Goal: Task Accomplishment & Management: Manage account settings

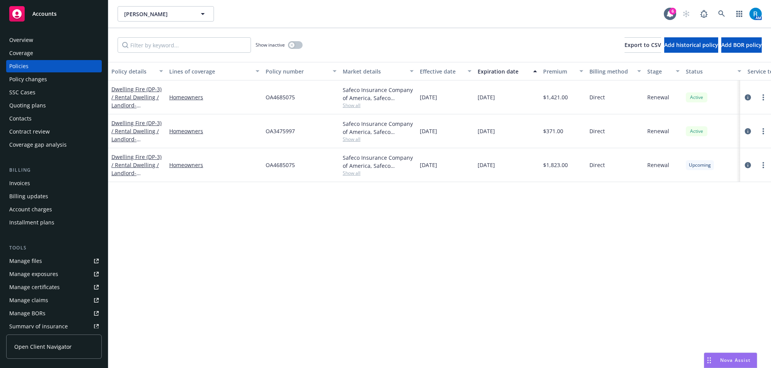
click at [713, 12] on div "AM" at bounding box center [719, 13] width 83 height 15
click at [718, 12] on icon at bounding box center [721, 13] width 7 height 7
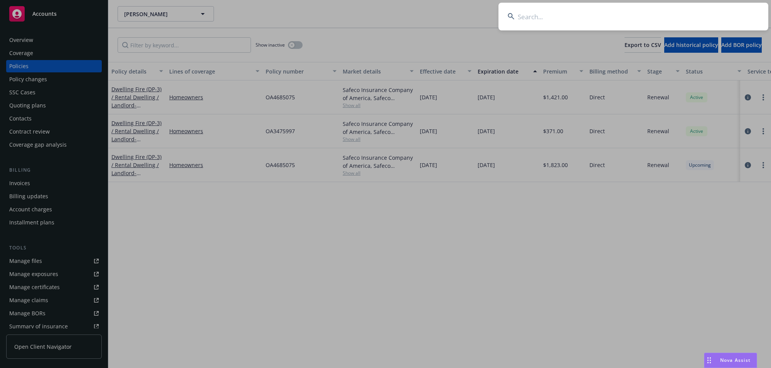
type input "[PERSON_NAME]"
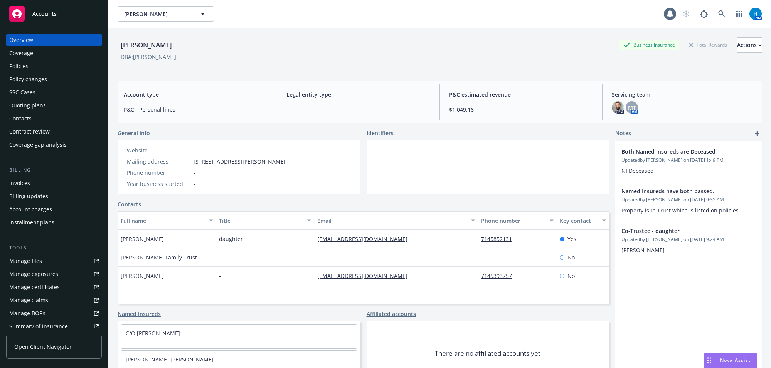
click at [62, 72] on div "Policies" at bounding box center [53, 66] width 89 height 12
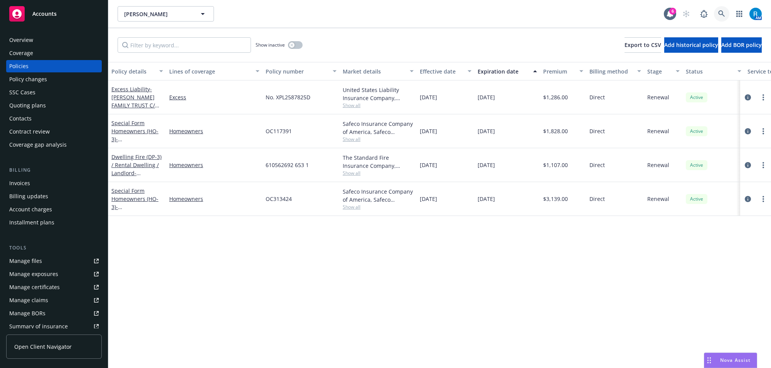
click at [721, 13] on icon at bounding box center [721, 13] width 7 height 7
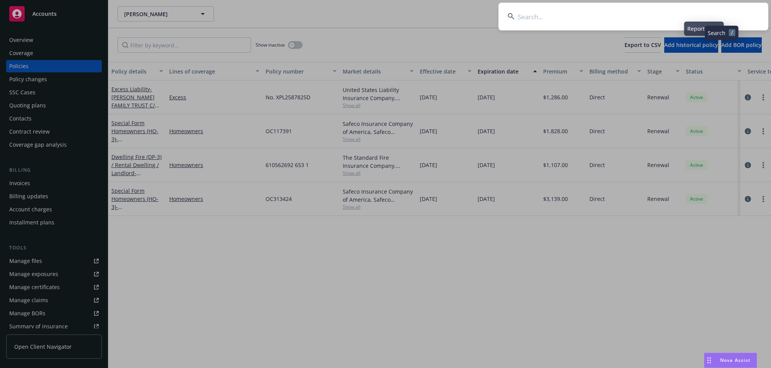
type input "Corum, Chase"
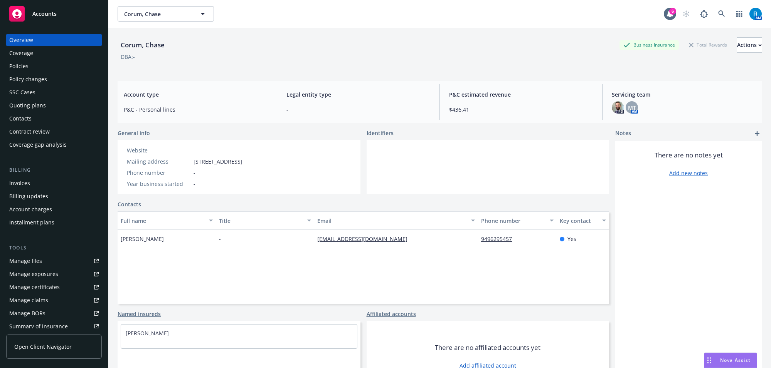
click at [42, 67] on div "Policies" at bounding box center [53, 66] width 89 height 12
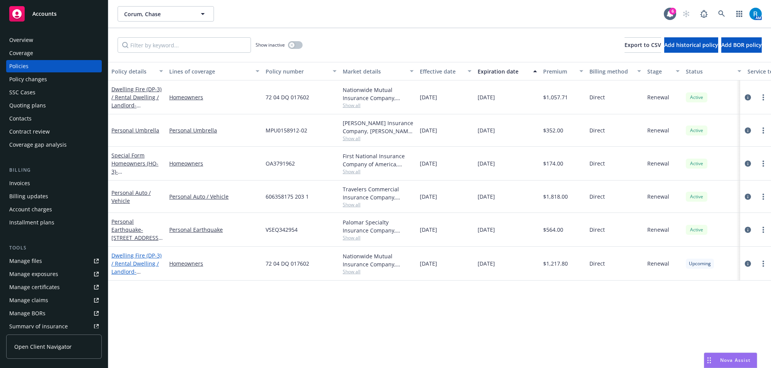
click at [133, 258] on link "Dwelling Fire (DP-3) / Rental Dwelling / Landlord - [STREET_ADDRESS][PERSON_NAM…" at bounding box center [136, 272] width 50 height 40
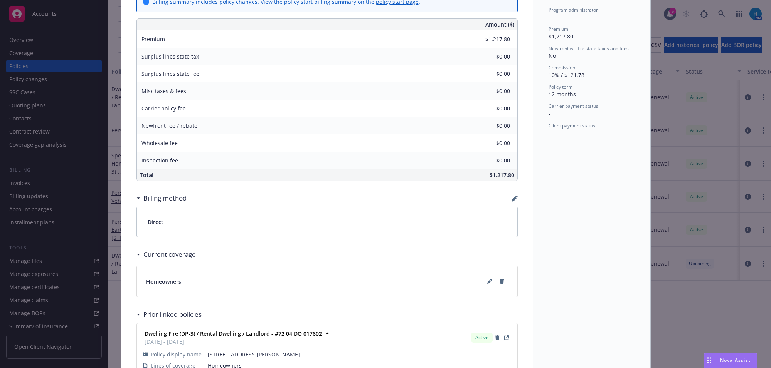
scroll to position [376, 0]
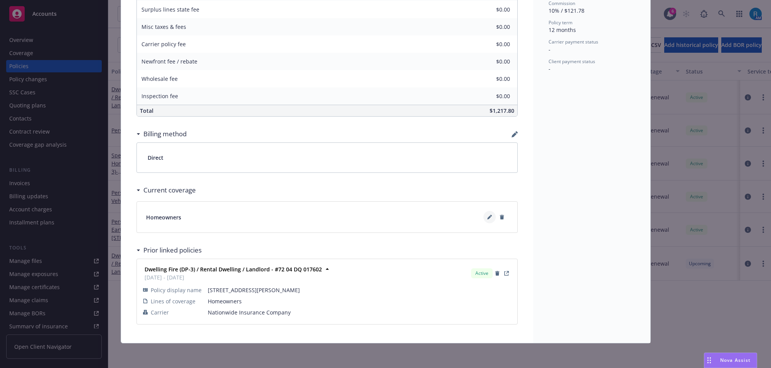
click at [488, 218] on button at bounding box center [489, 217] width 12 height 12
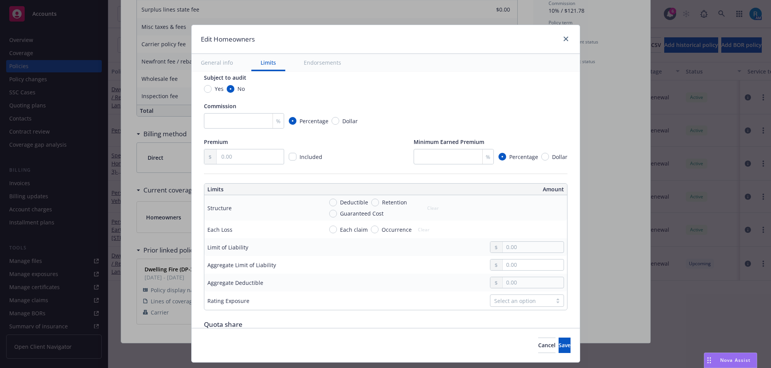
scroll to position [145, 0]
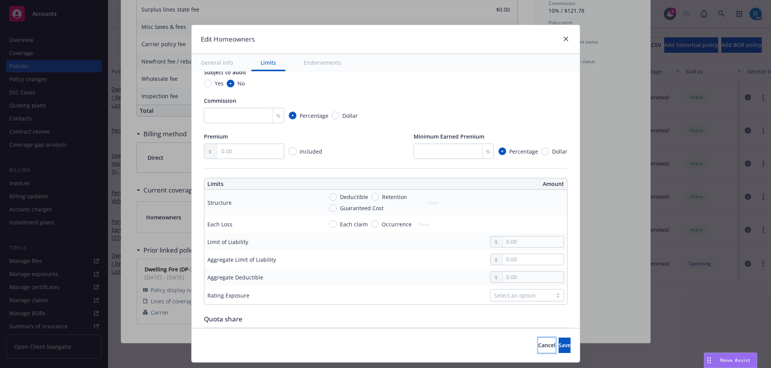
click at [538, 349] on button "Cancel" at bounding box center [546, 345] width 17 height 15
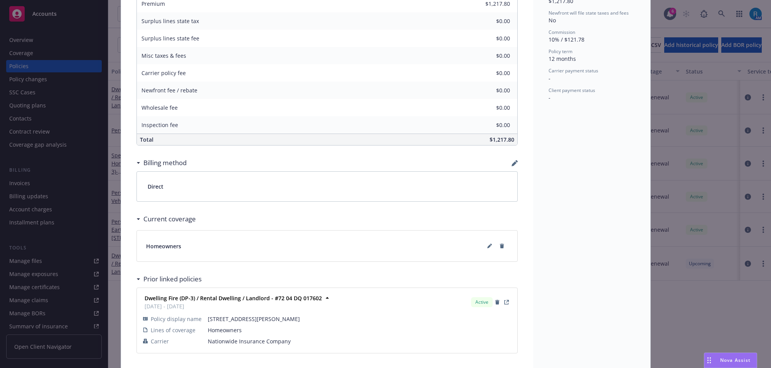
scroll to position [376, 0]
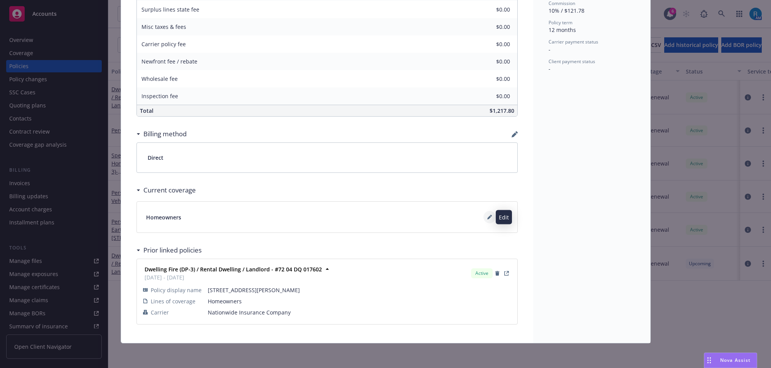
click at [487, 216] on icon at bounding box center [489, 217] width 5 height 5
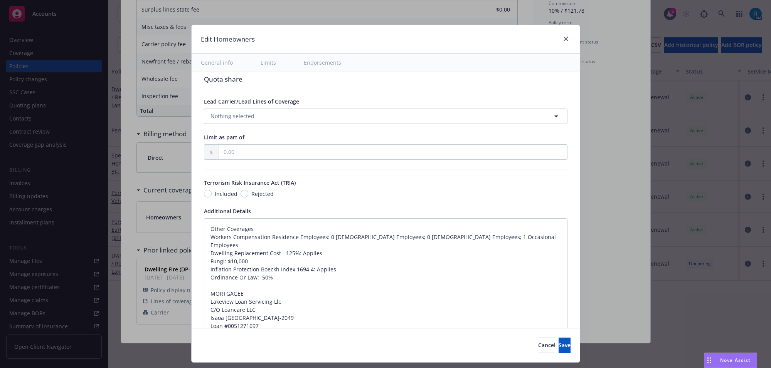
scroll to position [385, 0]
click at [197, 225] on div "Display name Coverage trigger Claims-Made Occurrence Claims-Made and Reported R…" at bounding box center [386, 84] width 388 height 797
click at [204, 232] on textarea "Other Coverages Workers Compensation Residence Employees: 0 [DEMOGRAPHIC_DATA] …" at bounding box center [385, 301] width 363 height 167
type textarea "x"
type textarea "Other Coverages Workers Compensation Residence Employees: 0 [DEMOGRAPHIC_DATA] …"
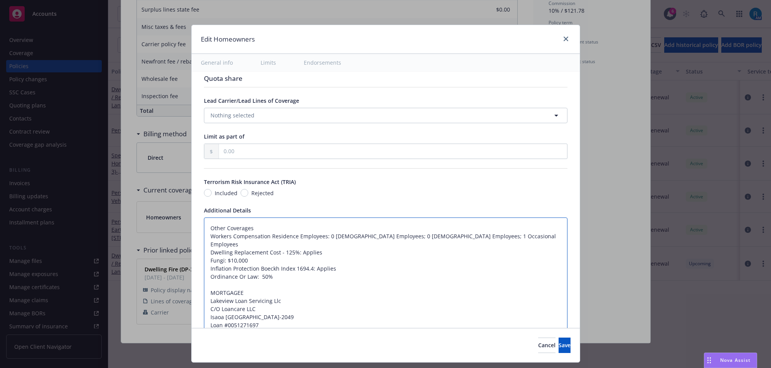
type textarea "x"
type textarea "Other Coverages Workers Compensation Residence Employees: 0 [DEMOGRAPHIC_DATA] …"
click at [216, 228] on textarea "Other Coverages Workers Compensation Residence Employees: 0 [DEMOGRAPHIC_DATA] …" at bounding box center [385, 309] width 363 height 183
paste textarea "Dwelling Limit $626,200 Other Structures Limit $62,620 Personal Property Limit …"
type textarea "x"
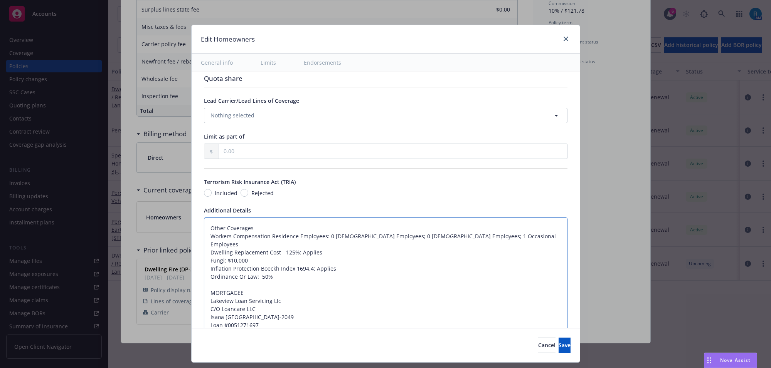
type textarea "Dwelling Limit $626,200 Other Structures Limit $62,620 Personal Property Limit …"
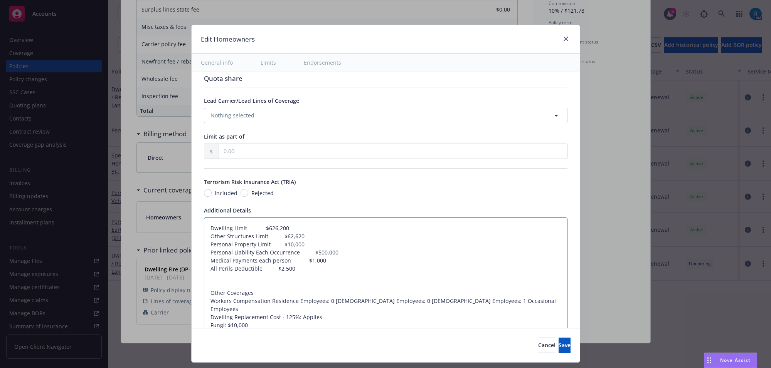
click at [236, 228] on textarea "Dwelling Limit $626,200 Other Structures Limit $62,620 Personal Property Limit …" at bounding box center [385, 334] width 363 height 232
type textarea "x"
type textarea "Dwelling $626,200 Other Structures Limit $62,620 Personal Property Limit $10,00…"
type textarea "x"
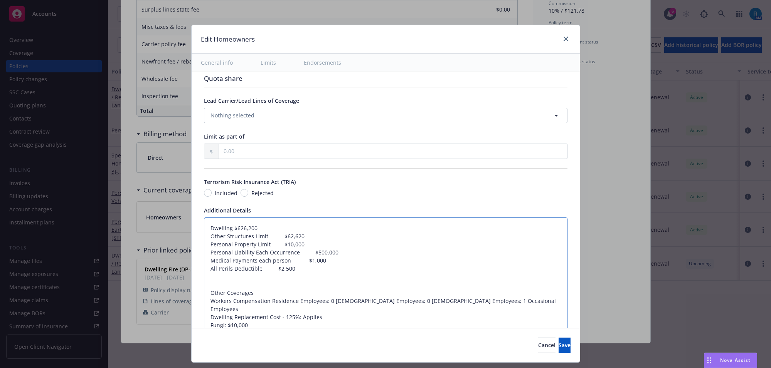
type textarea "Dwelling$626,200 Other Structures Limit $62,620 Personal Property Limit $10,000…"
type textarea "x"
type textarea "Dwelling:$626,200 Other Structures Limit $62,620 Personal Property Limit $10,00…"
type textarea "x"
type textarea "Dwelling: $626,200 Other Structures Limit $62,620 Personal Property Limit $10,0…"
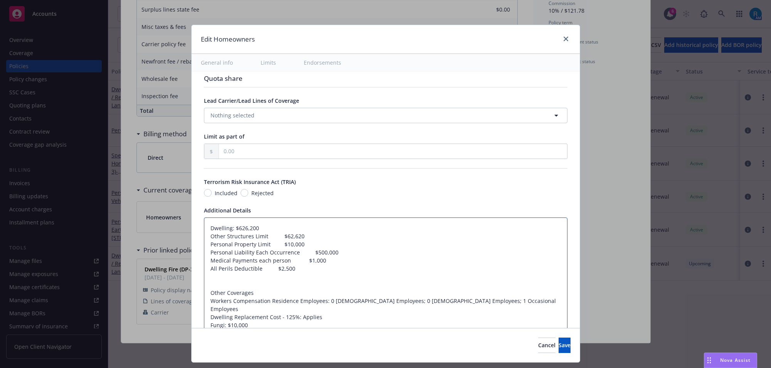
click at [257, 237] on textarea "Dwelling: $626,200 Other Structures Limit $62,620 Personal Property Limit $10,0…" at bounding box center [385, 334] width 363 height 232
type textarea "x"
type textarea "Dwelling: $626,200 Other Structures $62,620 Personal Property Limit $10,000 Per…"
type textarea "x"
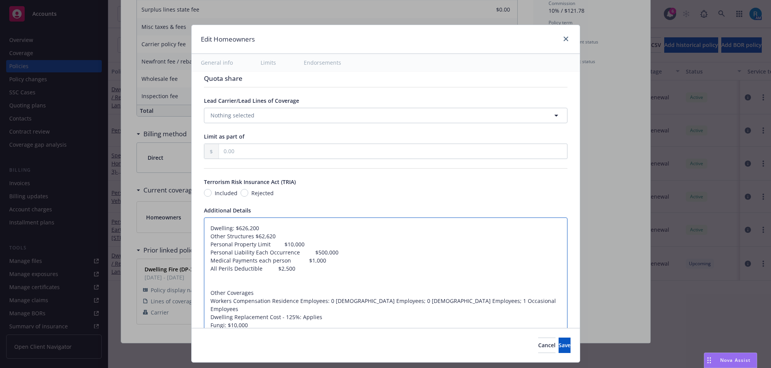
type textarea "Dwelling: $626,200 Other Structures$62,620 Personal Property Limit $10,000 Pers…"
type textarea "x"
type textarea "Dwelling: $626,200 Other Structures: $62,620 Personal Property Limit $10,000 Pe…"
click at [263, 246] on textarea "Dwelling: $626,200 Other Structures: $62,620 Personal Property Limit $10,000 Pe…" at bounding box center [385, 334] width 363 height 232
click at [261, 244] on textarea "Dwelling: $626,200 Other Structures: $62,620 Personal Property Limit $10,000 Pe…" at bounding box center [385, 334] width 363 height 232
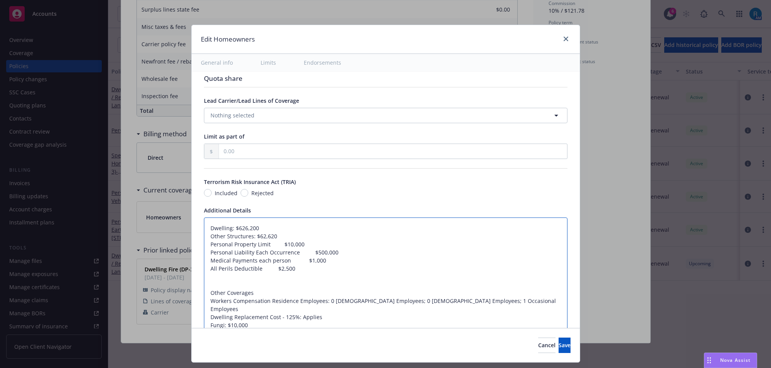
click at [261, 244] on textarea "Dwelling: $626,200 Other Structures: $62,620 Personal Property Limit $10,000 Pe…" at bounding box center [385, 334] width 363 height 232
type textarea "x"
type textarea "Dwelling: $626,200 Other Structures: $62,620 Personal Property $10,000 Personal…"
type textarea "x"
type textarea "Dwelling: $626,200 Other Structures: $62,620 Personal Property $10,000 Personal…"
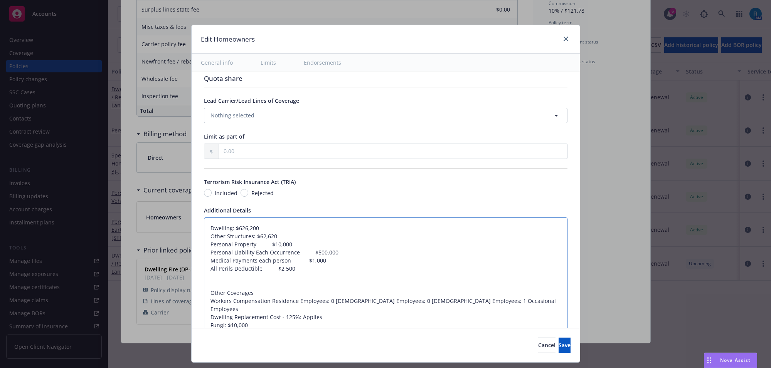
type textarea "x"
type textarea "Dwelling: $626,200 Other Structures: $62,620 Personal Property $10,000 Personal…"
type textarea "x"
type textarea "Dwelling: $626,200 Other Structures: $62,620 Personal Property $10,000 Personal…"
type textarea "x"
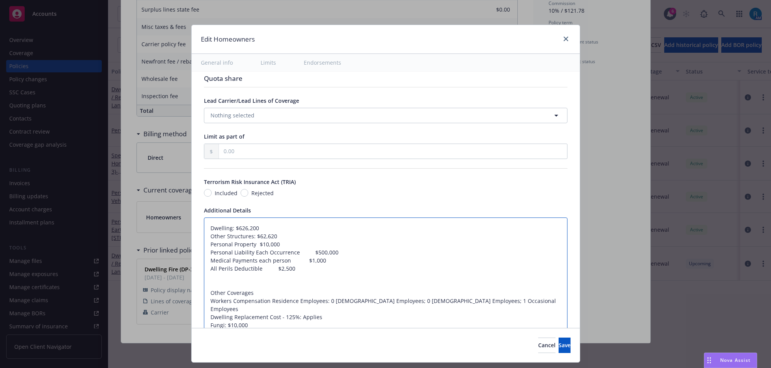
type textarea "Dwelling: $626,200 Other Structures: $62,620 Personal Property$10,000 Personal …"
type textarea "x"
type textarea "Dwelling: $626,200 Other Structures: $62,620 Personal Property:$10,000 Personal…"
type textarea "x"
type textarea "Dwelling: $626,200 Other Structures: $62,620 Personal Property: $10,000 Persona…"
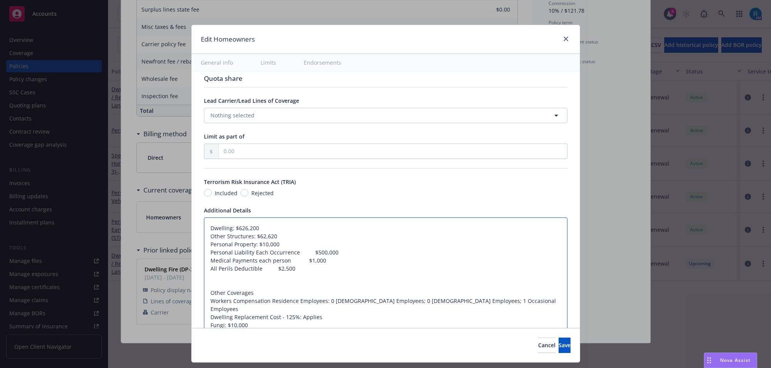
click at [294, 251] on textarea "Dwelling: $626,200 Other Structures: $62,620 Personal Property: $10,000 Persona…" at bounding box center [385, 334] width 363 height 232
type textarea "x"
type textarea "Dwelling: $626,200 Other Structures: $62,620 Personal Property: $10,000 Persona…"
type textarea "x"
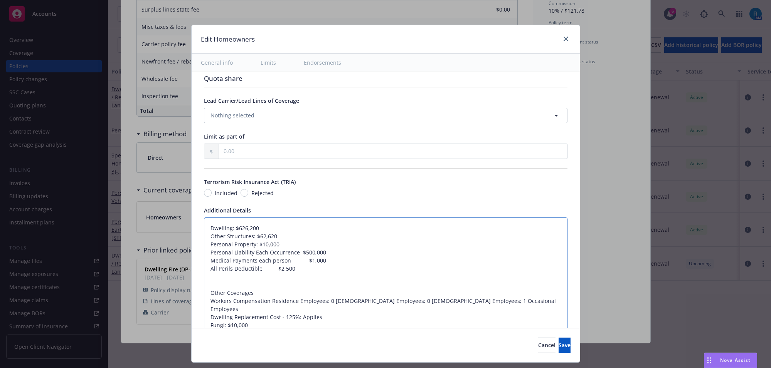
type textarea "Dwelling: $626,200 Other Structures: $62,620 Personal Property: $10,000 Persona…"
type textarea "x"
type textarea "Dwelling: $626,200 Other Structures: $62,620 Personal Property: $10,000 Persona…"
click at [281, 262] on textarea "Dwelling: $626,200 Other Structures: $62,620 Personal Property: $10,000 Persona…" at bounding box center [385, 334] width 363 height 232
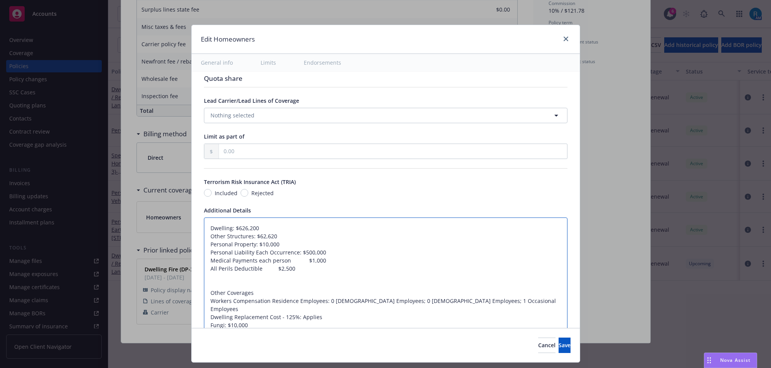
type textarea "x"
type textarea "Dwelling: $626,200 Other Structures: $62,620 Personal Property: $10,000 Persona…"
type textarea "x"
type textarea "Dwelling: $626,200 Other Structures: $62,620 Personal Property: $10,000 Persona…"
click at [259, 271] on textarea "Dwelling: $626,200 Other Structures: $62,620 Personal Property: $10,000 Persona…" at bounding box center [385, 334] width 363 height 232
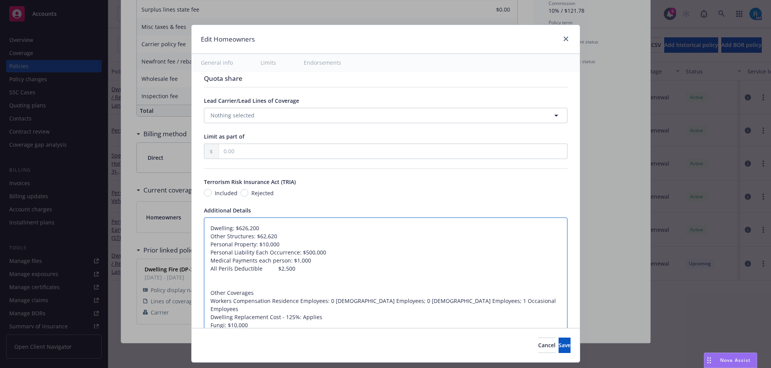
click at [259, 271] on textarea "Dwelling: $626,200 Other Structures: $62,620 Personal Property: $10,000 Persona…" at bounding box center [385, 334] width 363 height 232
type textarea "x"
type textarea "Dwelling: $626,200 Other Structures: $62,620 Personal Property: $10,000 Persona…"
type textarea "x"
type textarea "Dwelling: $626,200 Other Structures: $62,620 Personal Property: $10,000 Persona…"
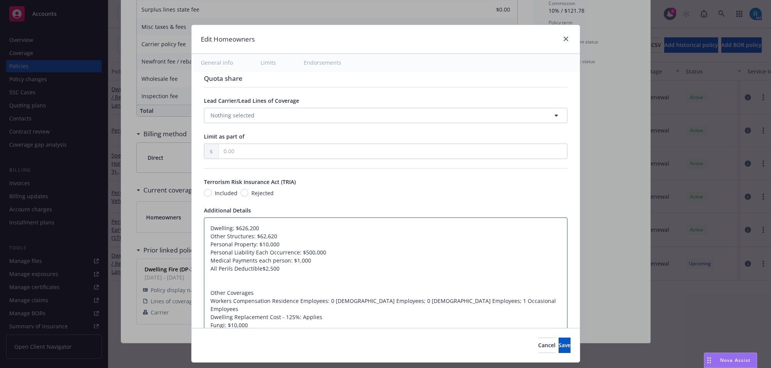
type textarea "x"
type textarea "Dwelling: $626,200 Other Structures: $62,620 Personal Property: $10,000 Persona…"
type textarea "x"
type textarea "Dwelling: $626,200 Other Structures: $62,620 Personal Property: $10,000 Persona…"
click at [313, 259] on textarea "Dwelling: $626,200 Other Structures: $62,620 Personal Property: $10,000 Persona…" at bounding box center [385, 334] width 363 height 232
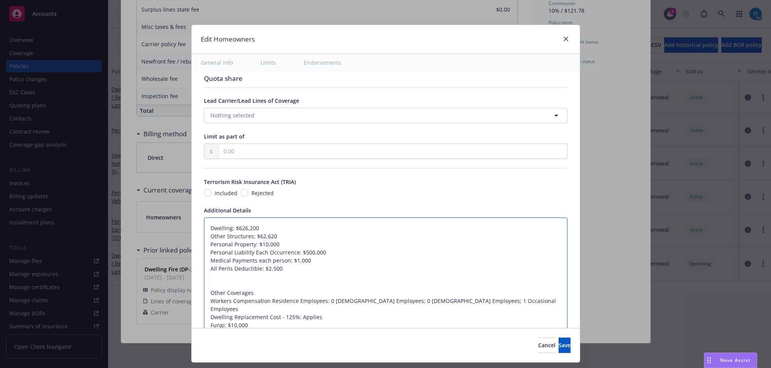
type textarea "x"
type textarea "Dwelling: $626,200 Other Structures: $62,620 Personal Property: $10,000 Persona…"
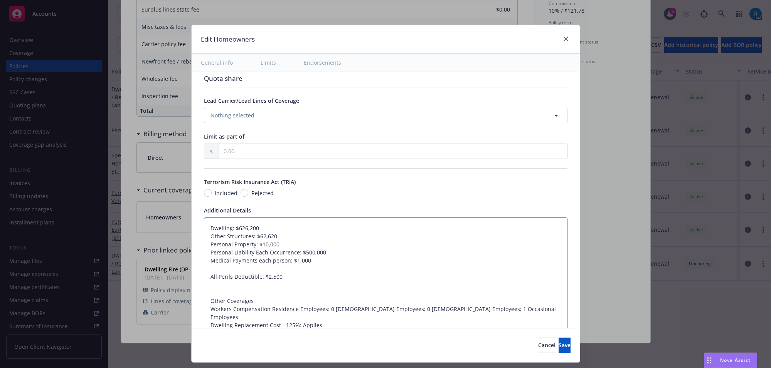
click at [217, 292] on textarea "Dwelling: $626,200 Other Structures: $62,620 Personal Property: $10,000 Persona…" at bounding box center [385, 338] width 363 height 240
type textarea "x"
type textarea "Dwelling: $626,200 Other Structures: $62,620 Personal Property: $10,000 Persona…"
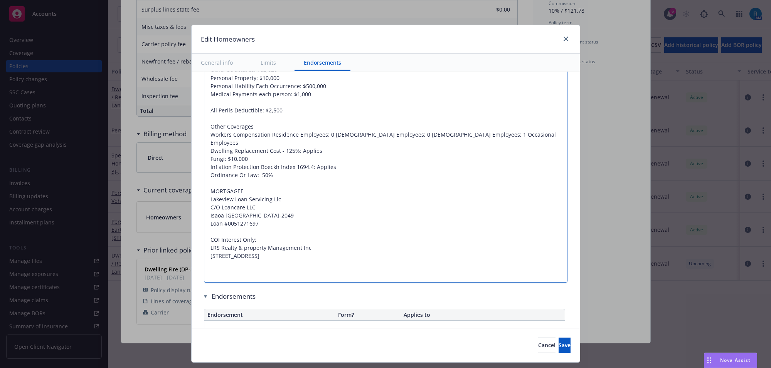
scroll to position [530, 0]
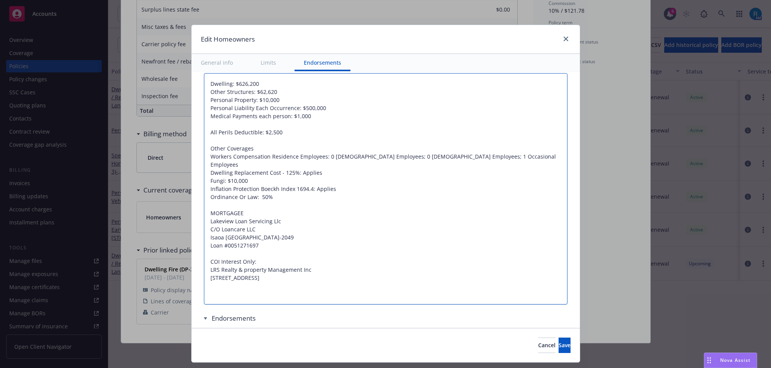
click at [205, 128] on textarea "Dwelling: $626,200 Other Structures: $62,620 Personal Property: $10,000 Persona…" at bounding box center [385, 189] width 363 height 232
type textarea "x"
type textarea "Dwelling: $626,200 Other Structures: $62,620 Personal Property: $10,000 Persona…"
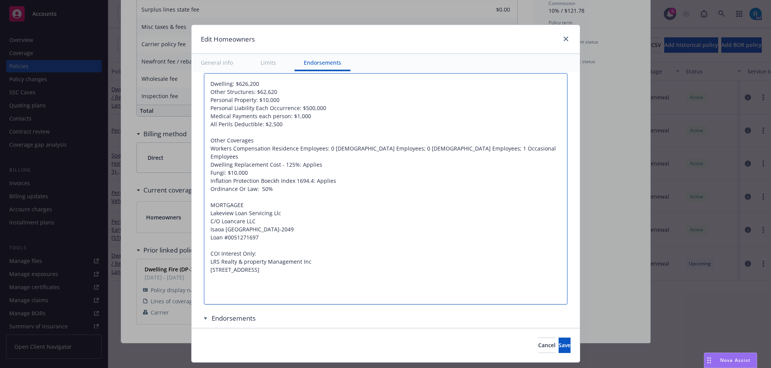
type textarea "x"
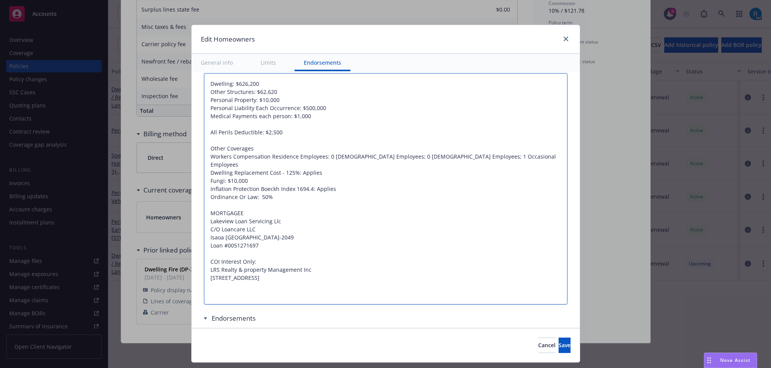
type textarea "Dwelling: $626,200 Other Structures: $62,620 Personal Property: $10,000 Persona…"
click at [270, 155] on textarea "Dwelling: $626,200 Other Structures: $62,620 Personal Property: $10,000 Persona…" at bounding box center [385, 189] width 363 height 232
click at [323, 180] on textarea "Dwelling: $626,200 Other Structures: $62,620 Personal Property: $10,000 Persona…" at bounding box center [385, 189] width 363 height 232
click at [338, 180] on textarea "Dwelling: $626,200 Other Structures: $62,620 Personal Property: $10,000 Persona…" at bounding box center [385, 189] width 363 height 232
type textarea "x"
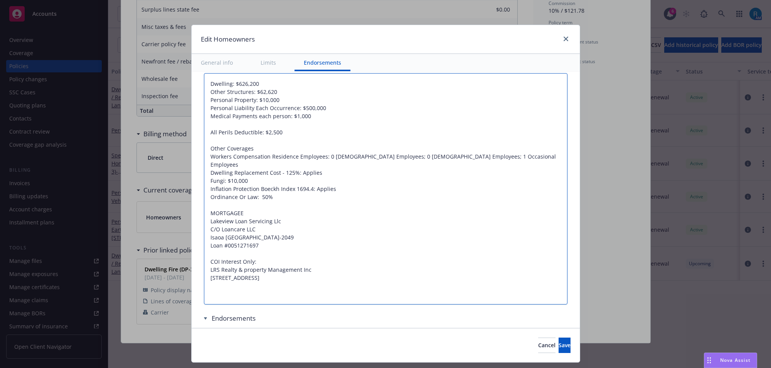
type textarea "Dwelling: $626,200 Other Structures: $62,620 Personal Property: $10,000 Persona…"
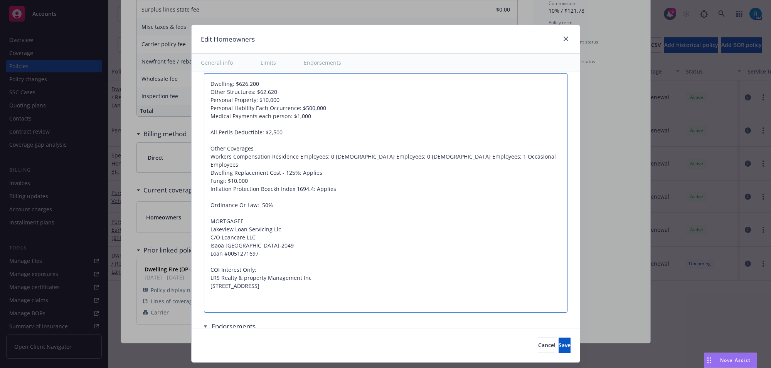
type textarea "x"
type textarea "Dwelling: $626,200 Other Structures: $62,620 Personal Property: $10,000 Persona…"
type textarea "x"
type textarea "Dwelling: $626,200 Other Structures: $62,620 Personal Property: $10,000 Persona…"
type textarea "x"
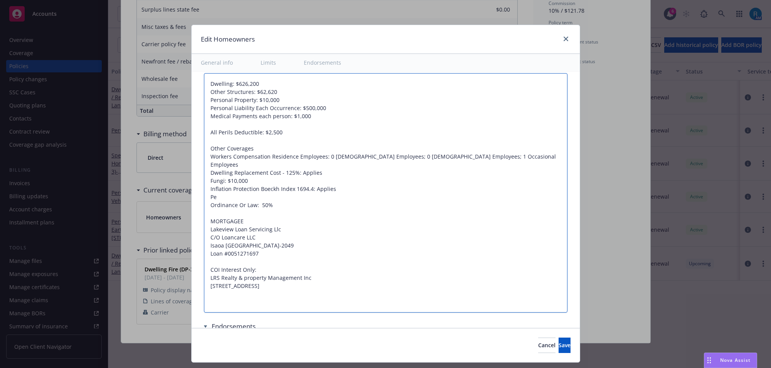
type textarea "Dwelling: $626,200 Other Structures: $62,620 Personal Property: $10,000 Persona…"
type textarea "x"
type textarea "Dwelling: $626,200 Other Structures: $62,620 Personal Property: $10,000 Persona…"
type textarea "x"
type textarea "Dwelling: $626,200 Other Structures: $62,620 Personal Property: $10,000 Persona…"
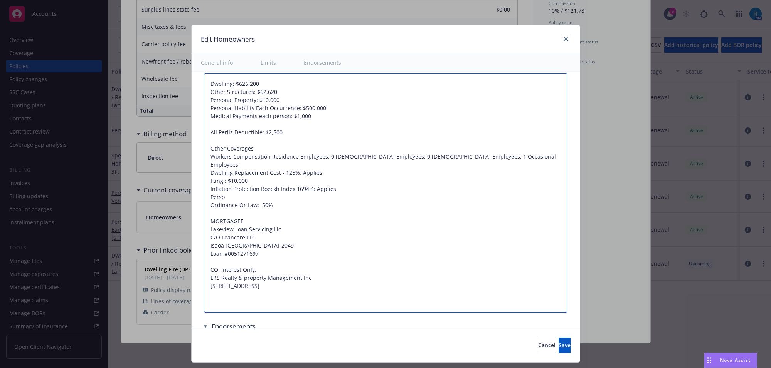
type textarea "x"
type textarea "Dwelling: $626,200 Other Structures: $62,620 Personal Property: $10,000 Persona…"
type textarea "x"
type textarea "Dwelling: $626,200 Other Structures: $62,620 Personal Property: $10,000 Persona…"
type textarea "x"
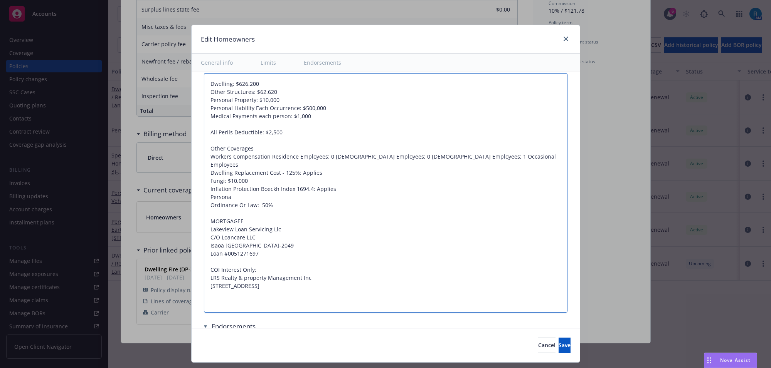
type textarea "Dwelling: $626,200 Other Structures: $62,620 Personal Property: $10,000 Persona…"
type textarea "x"
type textarea "Dwelling: $626,200 Other Structures: $62,620 Personal Property: $10,000 Persona…"
type textarea "x"
type textarea "Dwelling: $626,200 Other Structures: $62,620 Personal Property: $10,000 Persona…"
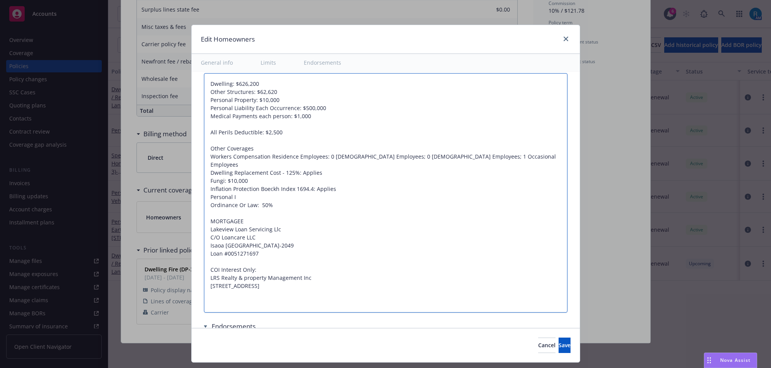
type textarea "x"
type textarea "Dwelling: $626,200 Other Structures: $62,620 Personal Property: $10,000 Persona…"
type textarea "x"
type textarea "Dwelling: $626,200 Other Structures: $62,620 Personal Property: $10,000 Persona…"
type textarea "x"
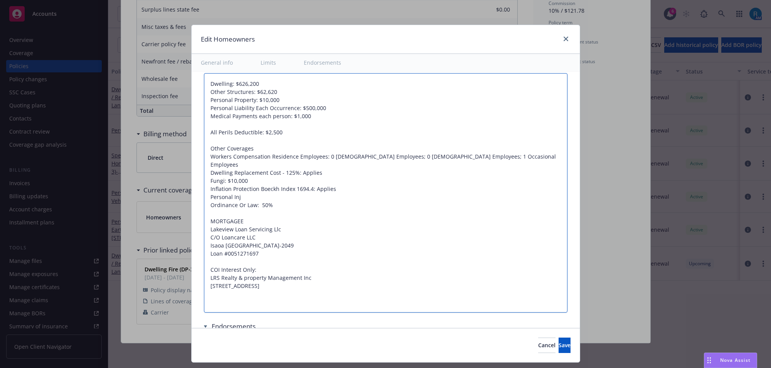
type textarea "Dwelling: $626,200 Other Structures: $62,620 Personal Property: $10,000 Persona…"
type textarea "x"
type textarea "Dwelling: $626,200 Other Structures: $62,620 Personal Property: $10,000 Persona…"
type textarea "x"
type textarea "Dwelling: $626,200 Other Structures: $62,620 Personal Property: $10,000 Persona…"
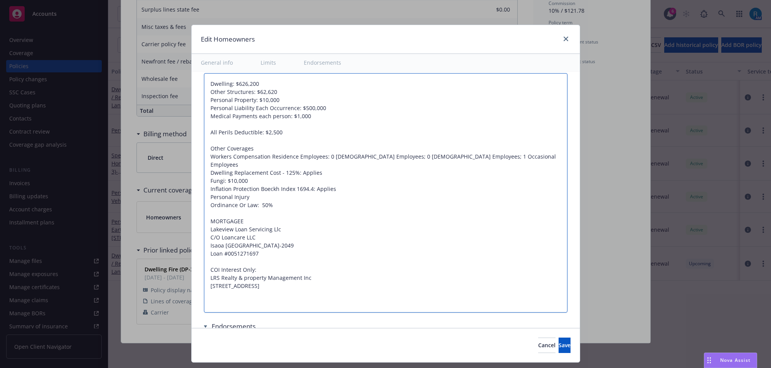
type textarea "x"
type textarea "Dwelling: $626,200 Other Structures: $62,620 Personal Property: $10,000 Persona…"
type textarea "x"
type textarea "Dwelling: $626,200 Other Structures: $62,620 Personal Property: $10,000 Persona…"
type textarea "x"
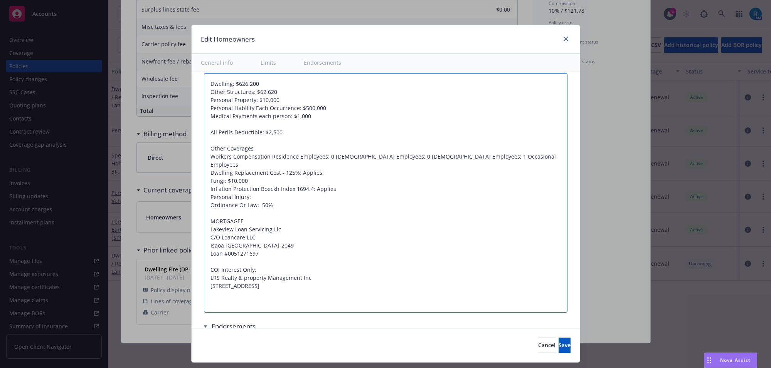
type textarea "Dwelling: $626,200 Other Structures: $62,620 Personal Property: $10,000 Persona…"
type textarea "x"
type textarea "Dwelling: $626,200 Other Structures: $62,620 Personal Property: $10,000 Persona…"
type textarea "x"
type textarea "Dwelling: $626,200 Other Structures: $62,620 Personal Property: $10,000 Persona…"
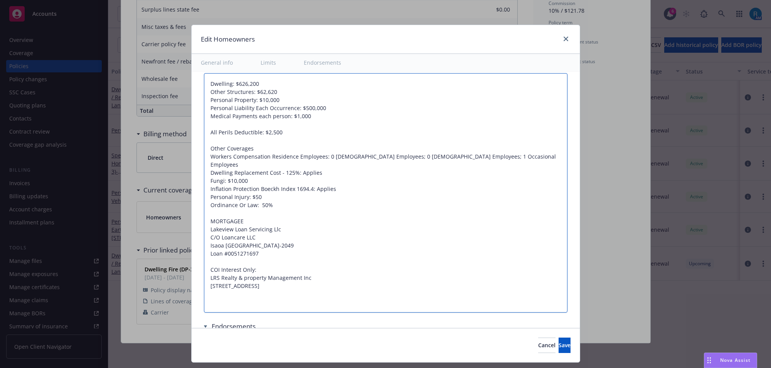
type textarea "x"
type textarea "Dwelling: $626,200 Other Structures: $62,620 Personal Property: $10,000 Persona…"
type textarea "x"
type textarea "Dwelling: $626,200 Other Structures: $62,620 Personal Property: $10,000 Persona…"
type textarea "x"
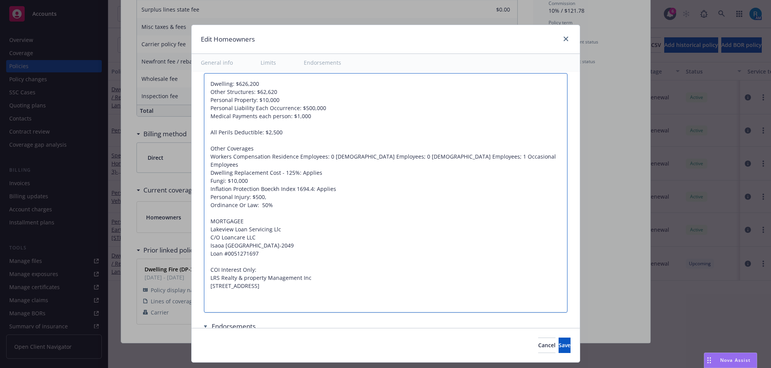
type textarea "Dwelling: $626,200 Other Structures: $62,620 Personal Property: $10,000 Persona…"
type textarea "x"
type textarea "Dwelling: $626,200 Other Structures: $62,620 Personal Property: $10,000 Persona…"
type textarea "x"
type textarea "Dwelling: $626,200 Other Structures: $62,620 Personal Property: $10,000 Persona…"
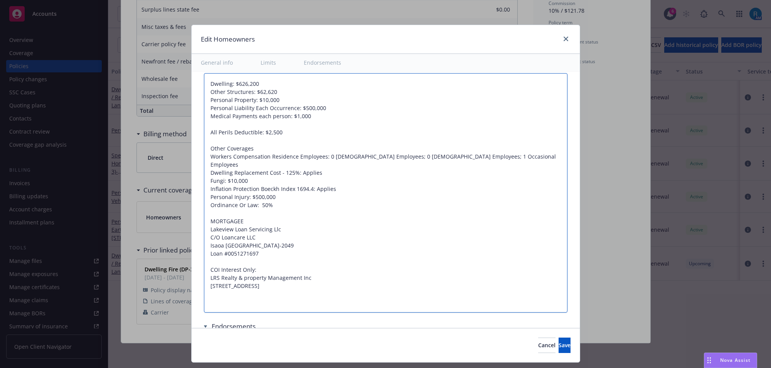
drag, startPoint x: 224, startPoint y: 194, endPoint x: 181, endPoint y: 194, distance: 43.2
click at [181, 194] on div "Edit Homeowners General info Limits Endorsements Display name Coverage trigger …" at bounding box center [385, 184] width 771 height 368
type textarea "x"
type textarea "Dwelling: $626,200 Other Structures: $62,620 Personal Property: $10,000 Persona…"
type textarea "x"
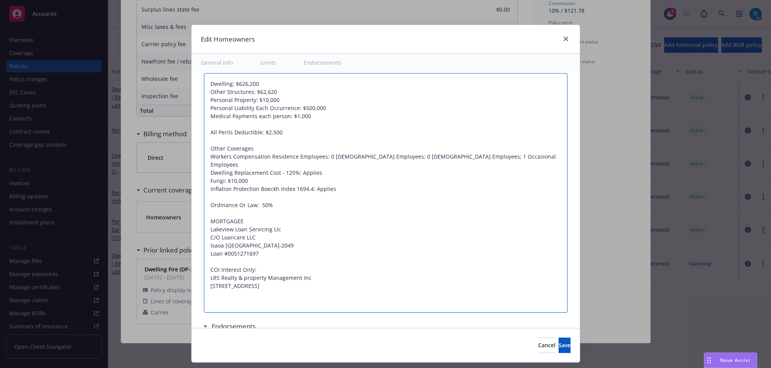
type textarea "Dwelling: $626,200 Other Structures: $62,620 Personal Property: $10,000 Persona…"
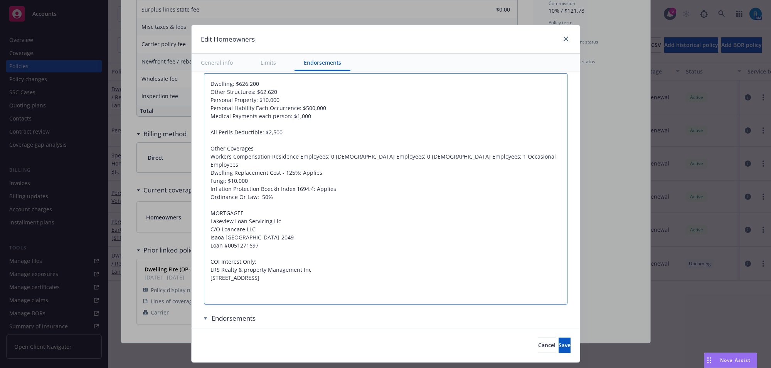
click at [251, 194] on textarea "Dwelling: $626,200 Other Structures: $62,620 Personal Property: $10,000 Persona…" at bounding box center [385, 189] width 363 height 232
click at [275, 191] on textarea "Dwelling: $626,200 Other Structures: $62,620 Personal Property: $10,000 Persona…" at bounding box center [385, 189] width 363 height 232
type textarea "x"
type textarea "Dwelling: $626,200 Other Structures: $62,620 Personal Property: $10,000 Persona…"
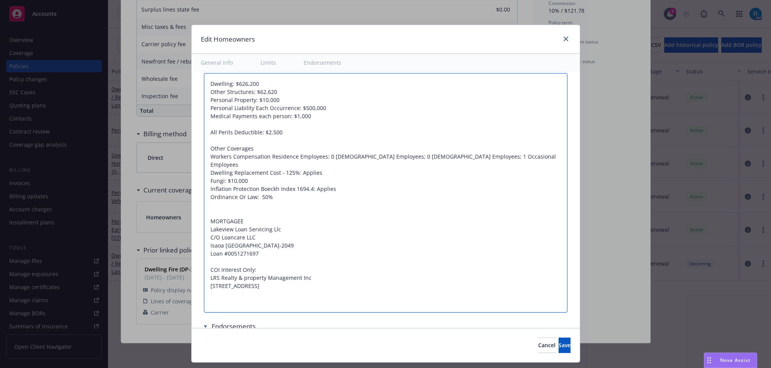
paste textarea "Personal Injury: $500,000"
type textarea "x"
type textarea "Dwelling: $626,200 Other Structures: $62,620 Personal Property: $10,000 Persona…"
type textarea "x"
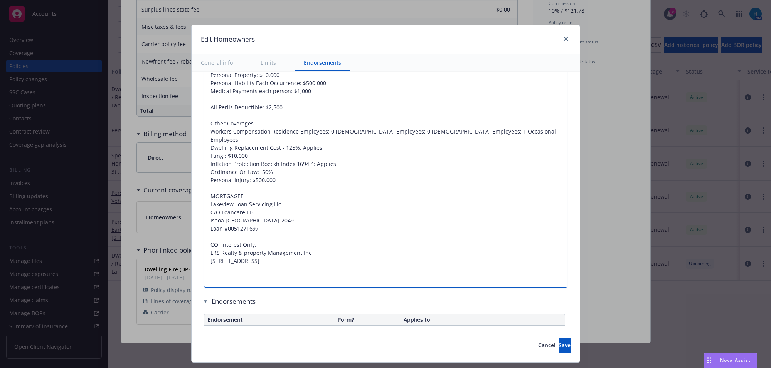
scroll to position [578, 0]
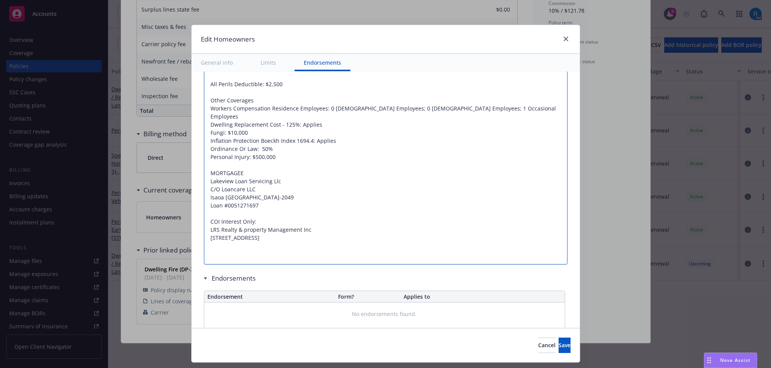
drag, startPoint x: 236, startPoint y: 189, endPoint x: 202, endPoint y: 191, distance: 34.0
click at [204, 191] on textarea "Dwelling: $626,200 Other Structures: $62,620 Personal Property: $10,000 Persona…" at bounding box center [385, 145] width 363 height 240
type textarea "Dwelling: $626,200 Other Structures: $62,620 Personal Property: $10,000 Persona…"
drag, startPoint x: 550, startPoint y: 347, endPoint x: 542, endPoint y: 347, distance: 8.1
click at [559, 347] on span "Save" at bounding box center [565, 345] width 12 height 7
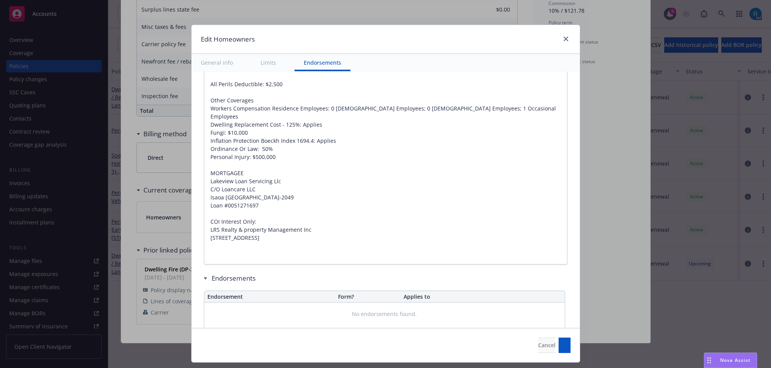
type textarea "x"
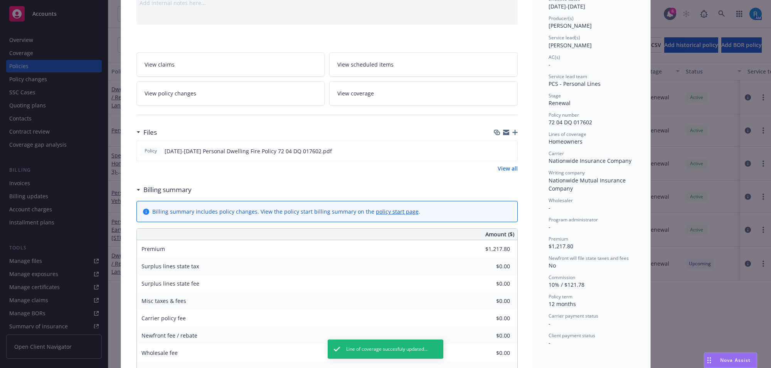
scroll to position [0, 0]
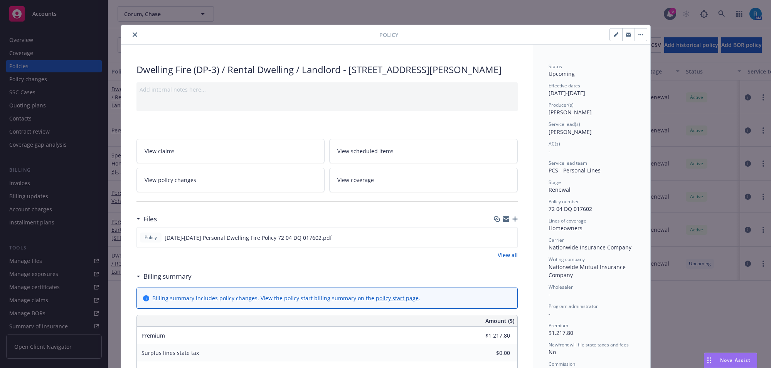
click at [133, 35] on icon "close" at bounding box center [135, 34] width 5 height 5
